Goal: Task Accomplishment & Management: Manage account settings

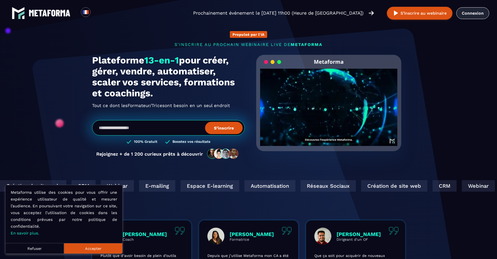
click at [481, 11] on link "Connexion" at bounding box center [472, 13] width 33 height 12
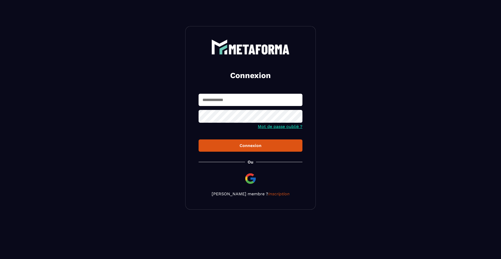
click at [259, 86] on div "Connexion Mot de passe oublié ? Connexion [PERSON_NAME] membre ? Inscription" at bounding box center [250, 117] width 130 height 183
click at [255, 100] on input "text" at bounding box center [250, 100] width 104 height 12
type input "**********"
click at [198, 139] on button "Connexion" at bounding box center [250, 145] width 104 height 12
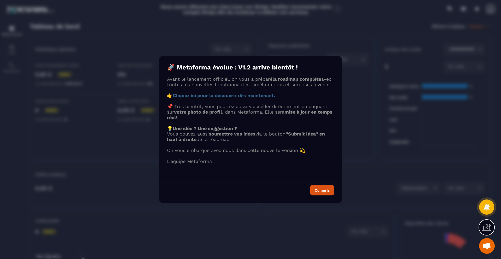
click at [324, 195] on button "Compris" at bounding box center [322, 190] width 24 height 10
